Goal: Information Seeking & Learning: Learn about a topic

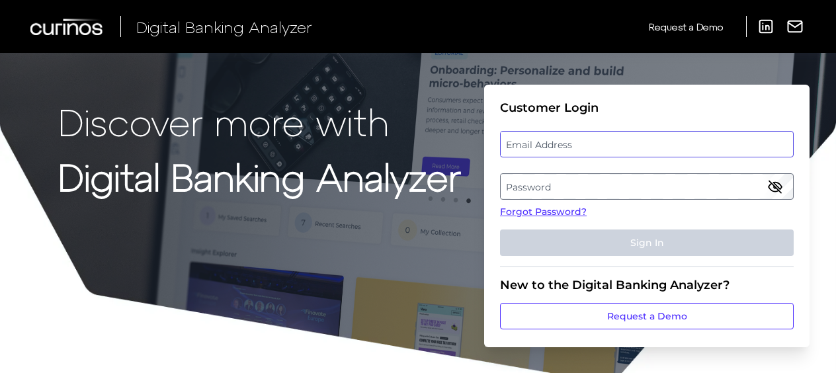
type input "[PERSON_NAME][EMAIL_ADDRESS][DOMAIN_NAME]"
click at [663, 245] on button "Sign In" at bounding box center [647, 242] width 294 height 26
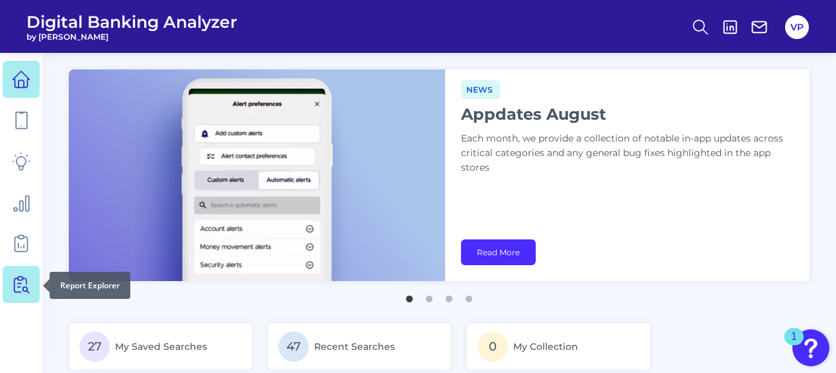
click at [22, 287] on icon at bounding box center [21, 284] width 19 height 19
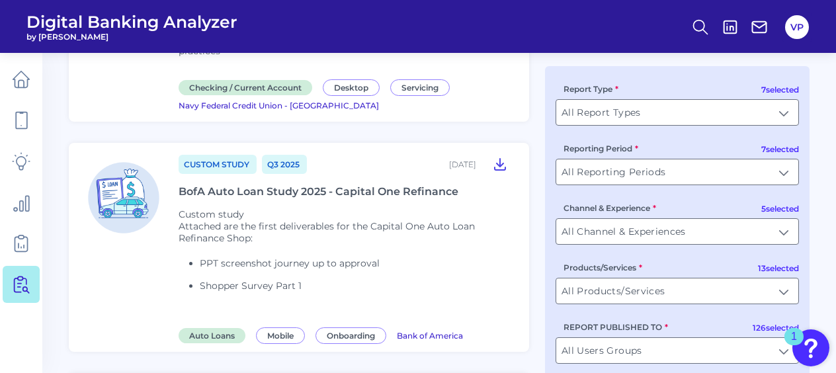
scroll to position [198, 0]
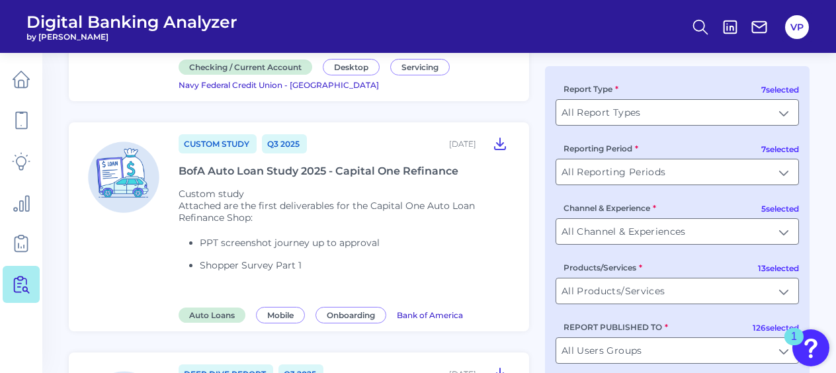
click at [185, 192] on span "Custom study" at bounding box center [211, 194] width 65 height 12
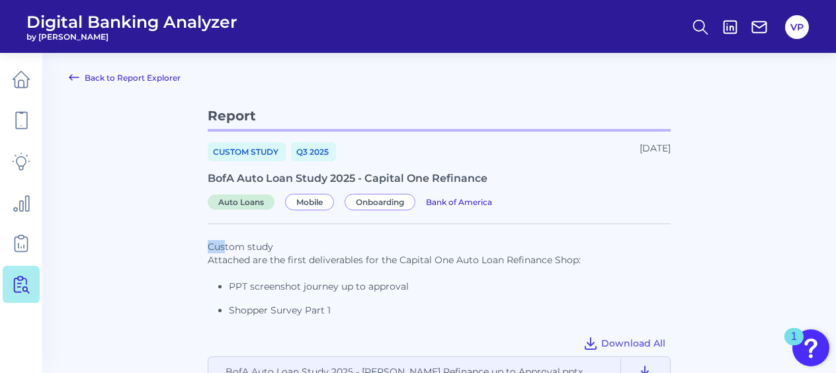
drag, startPoint x: 209, startPoint y: 248, endPoint x: 226, endPoint y: 252, distance: 17.6
click at [226, 252] on span "Custom study" at bounding box center [240, 247] width 65 height 12
drag, startPoint x: 226, startPoint y: 252, endPoint x: 211, endPoint y: 261, distance: 17.5
click at [213, 259] on p "Attached are the first deliverables for the Capital One Auto Loan Refinance Sho…" at bounding box center [439, 259] width 463 height 13
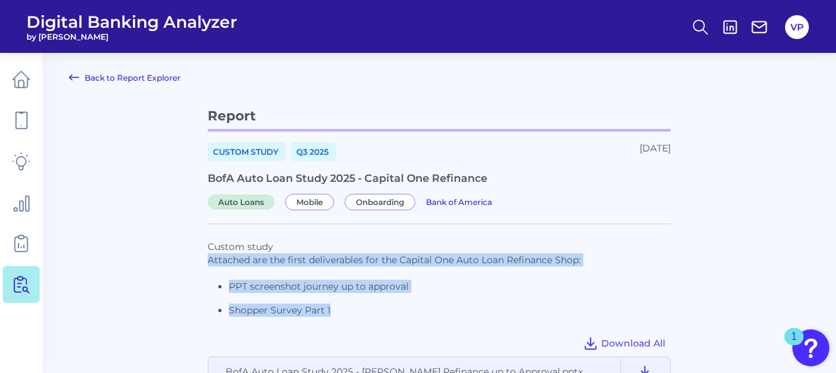
drag, startPoint x: 208, startPoint y: 261, endPoint x: 353, endPoint y: 314, distance: 154.4
click at [353, 314] on span "Attached are the first deliverables for the Capital One Auto Loan Refinance Sho…" at bounding box center [439, 284] width 463 height 63
copy span "Attached are the first deliverables for the Capital One Auto Loan Refinance Sho…"
click at [15, 282] on icon at bounding box center [21, 284] width 19 height 19
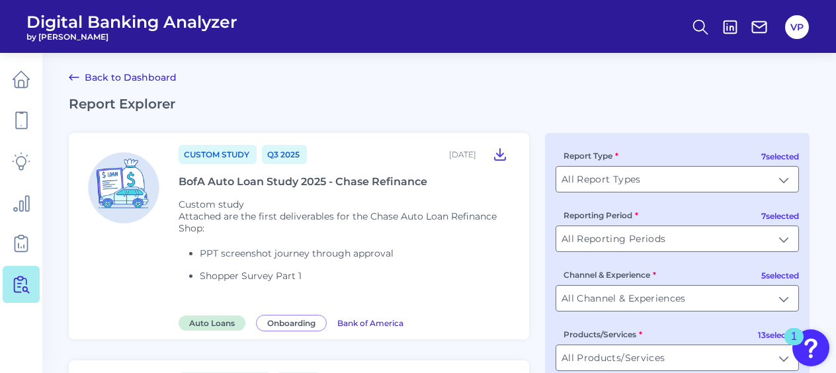
click at [323, 185] on div "BofA Auto Loan Study 2025 - Chase Refinance" at bounding box center [303, 181] width 249 height 13
